Goal: Task Accomplishment & Management: Use online tool/utility

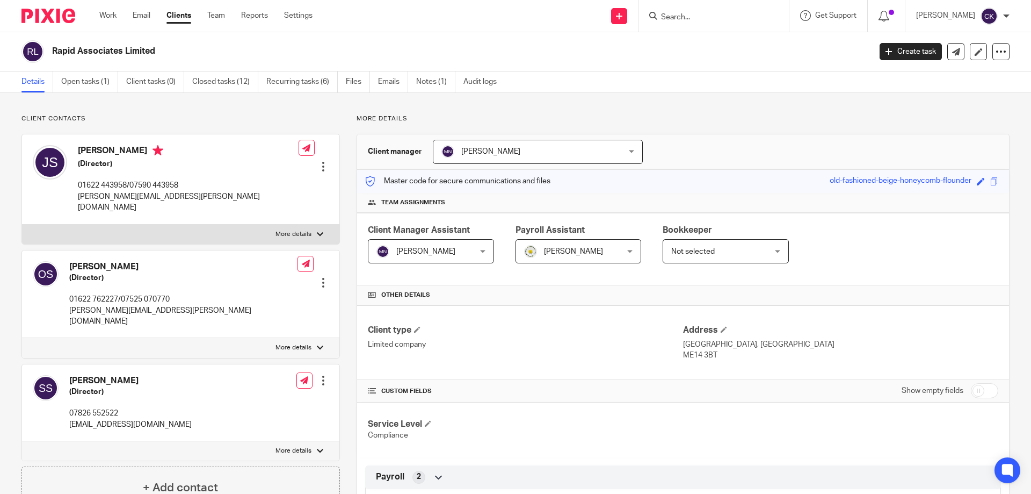
click at [706, 15] on input "Search" at bounding box center [708, 18] width 97 height 10
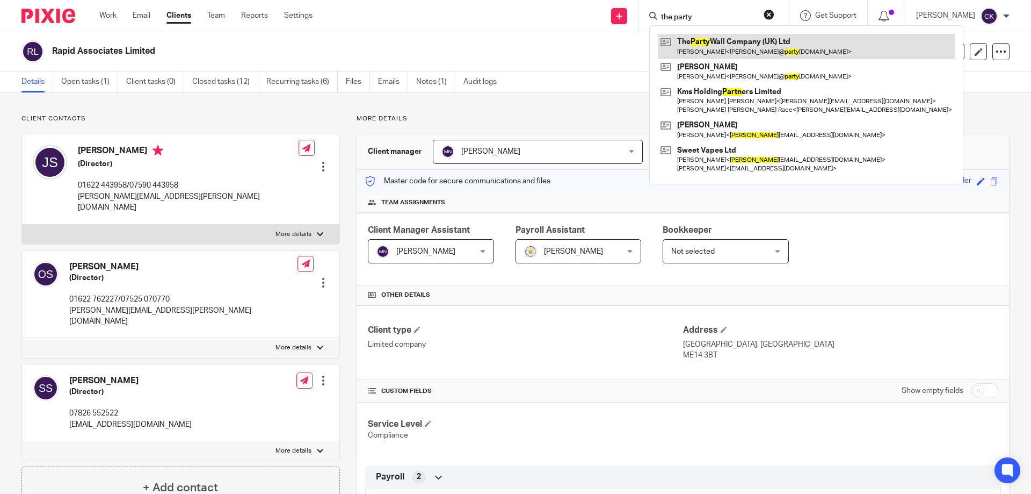
type input "the party"
drag, startPoint x: 778, startPoint y: 44, endPoint x: 762, endPoint y: 46, distance: 16.8
click at [778, 43] on link at bounding box center [806, 46] width 297 height 25
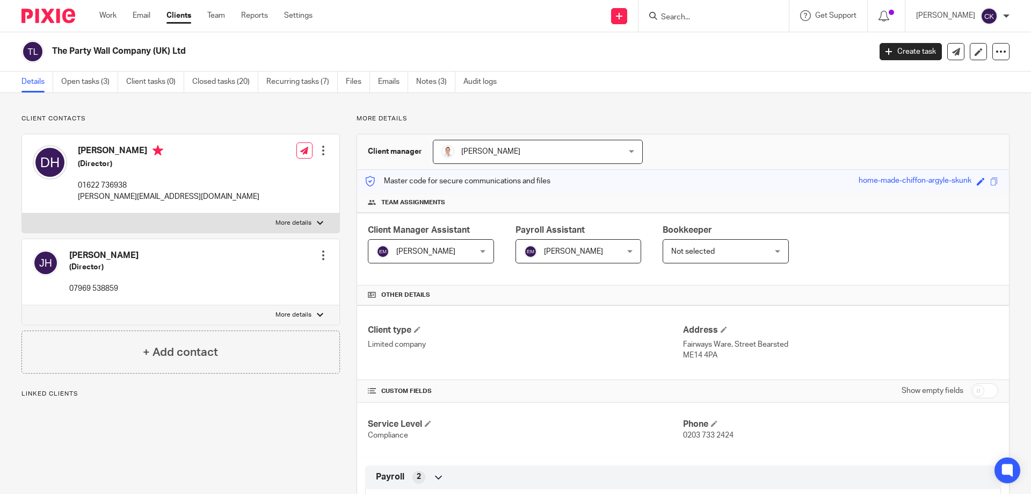
click at [113, 18] on link "Work" at bounding box center [107, 15] width 17 height 11
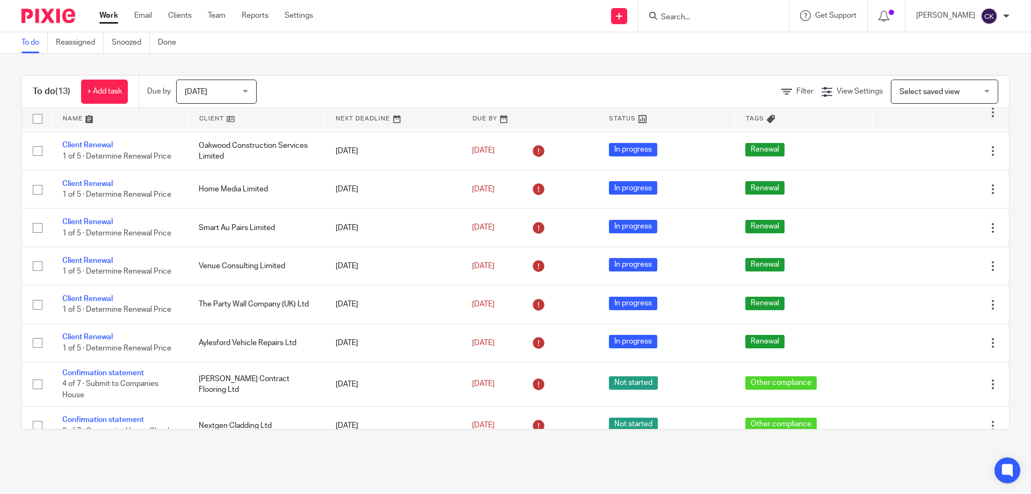
scroll to position [205, 0]
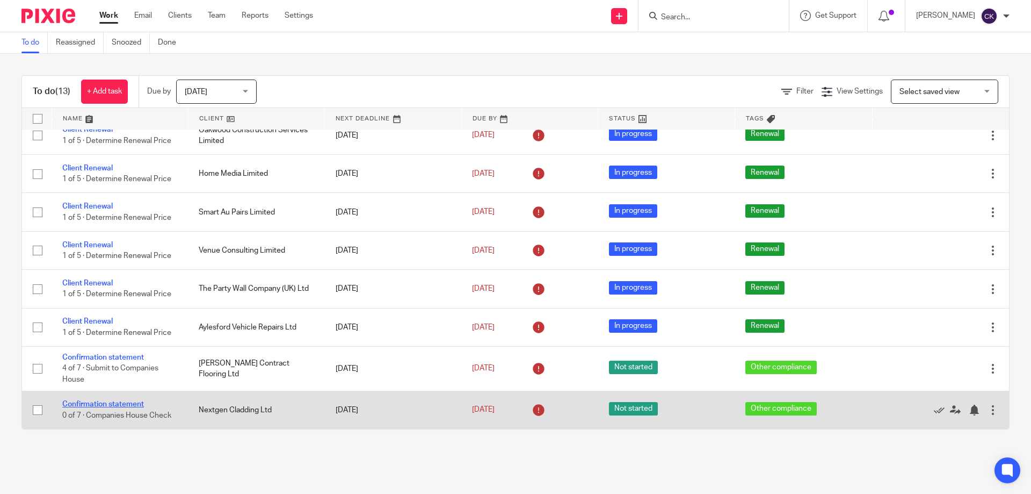
click at [126, 402] on link "Confirmation statement" at bounding box center [103, 404] width 82 height 8
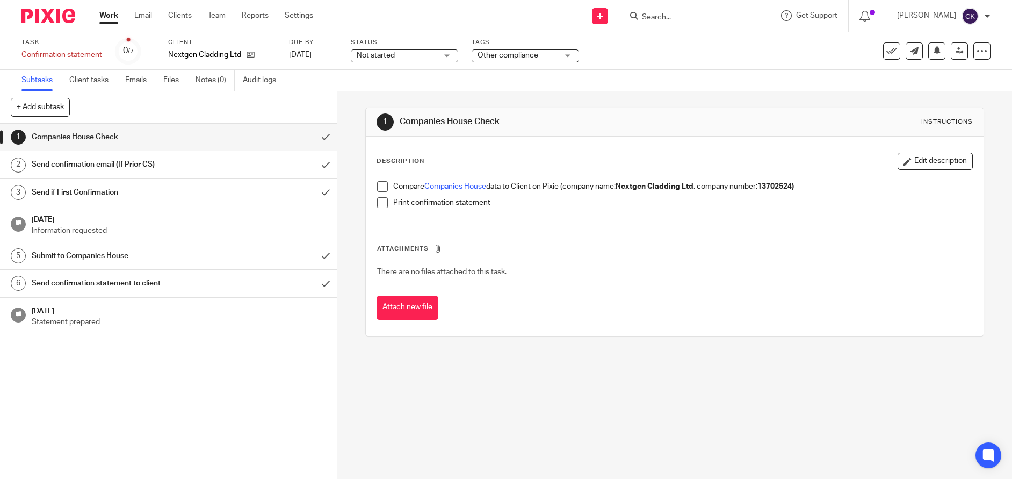
click at [380, 187] on span at bounding box center [382, 186] width 11 height 11
click at [381, 200] on span at bounding box center [382, 202] width 11 height 11
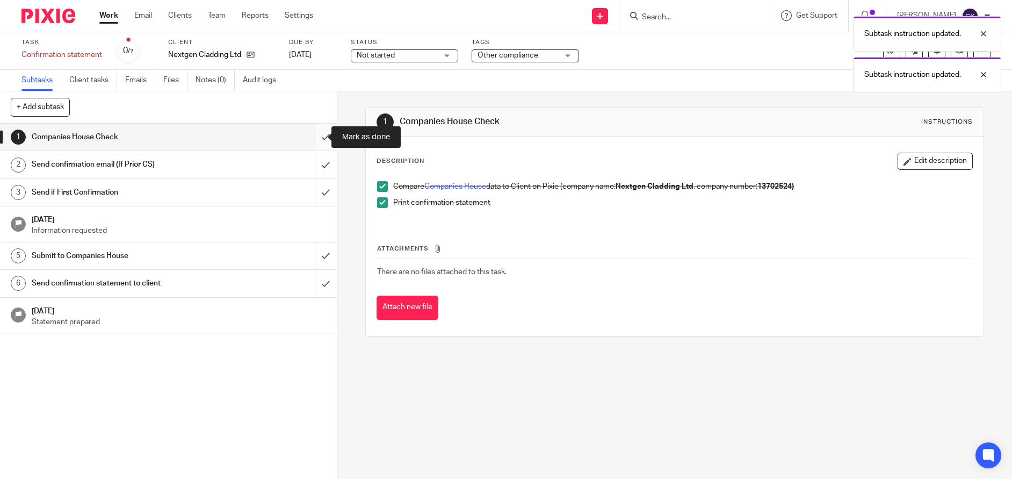
click at [319, 132] on input "submit" at bounding box center [168, 137] width 337 height 27
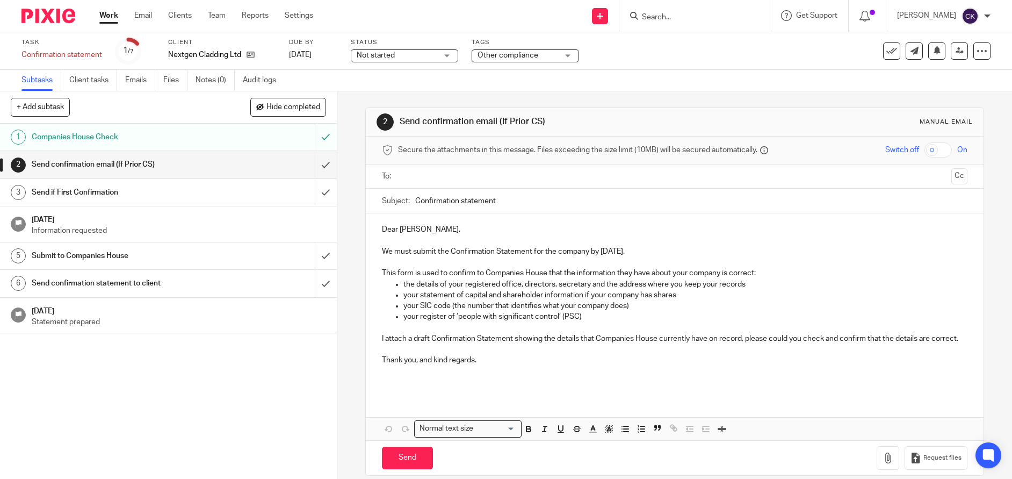
click at [462, 170] on input "text" at bounding box center [674, 176] width 545 height 12
click at [951, 179] on button "Cc" at bounding box center [959, 177] width 16 height 16
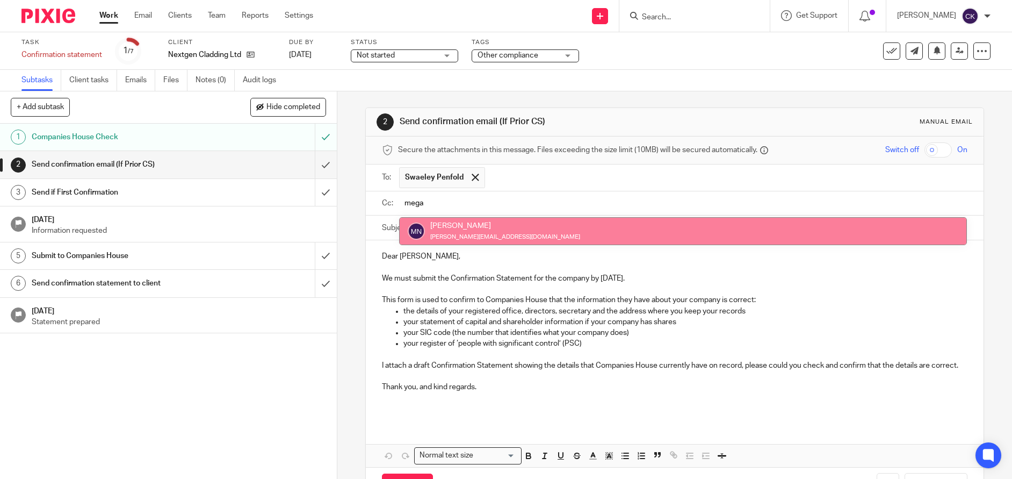
type input "mega"
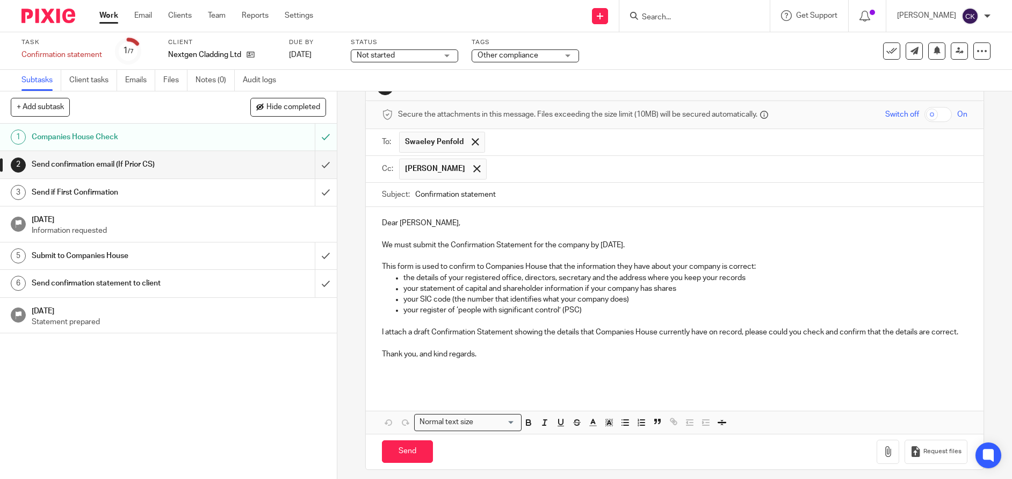
scroll to position [53, 0]
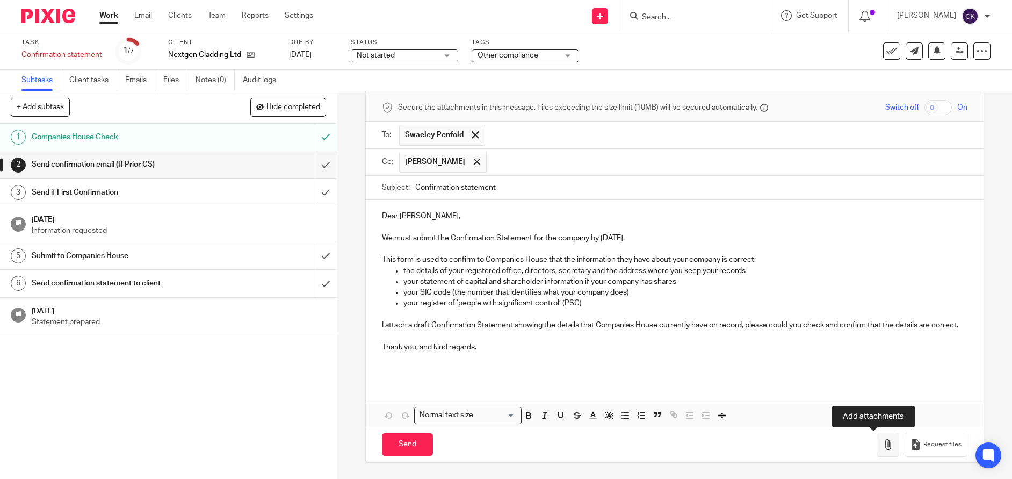
click at [882, 447] on icon "button" at bounding box center [887, 444] width 11 height 11
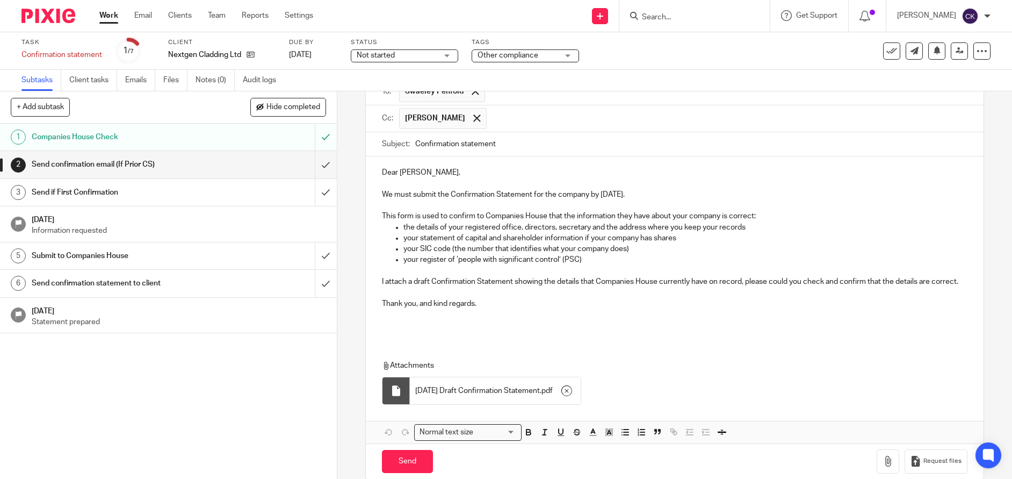
scroll to position [113, 0]
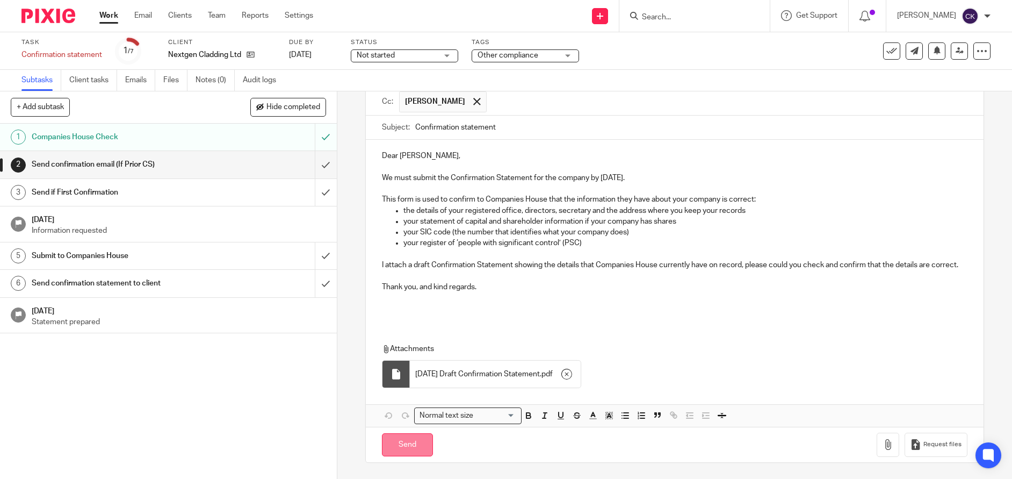
click at [398, 447] on input "Send" at bounding box center [407, 444] width 51 height 23
type input "Sent"
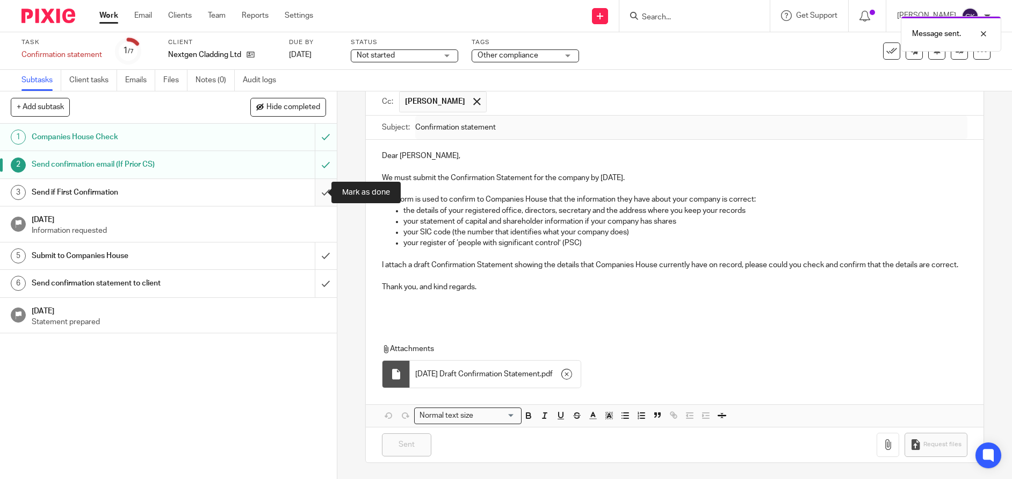
click at [319, 192] on input "submit" at bounding box center [168, 192] width 337 height 27
